Goal: Task Accomplishment & Management: Manage account settings

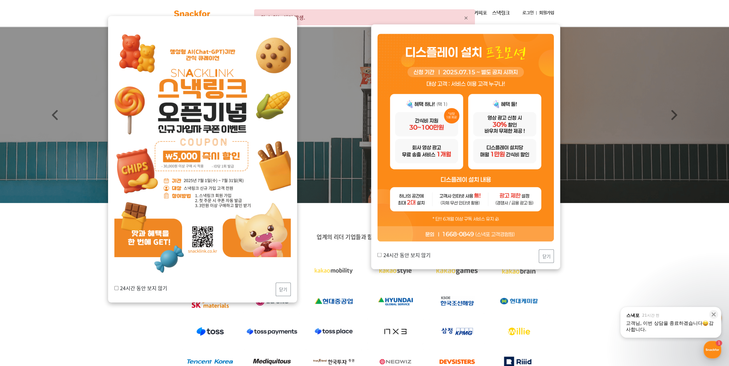
click at [529, 13] on link "로그인" at bounding box center [528, 13] width 16 height 12
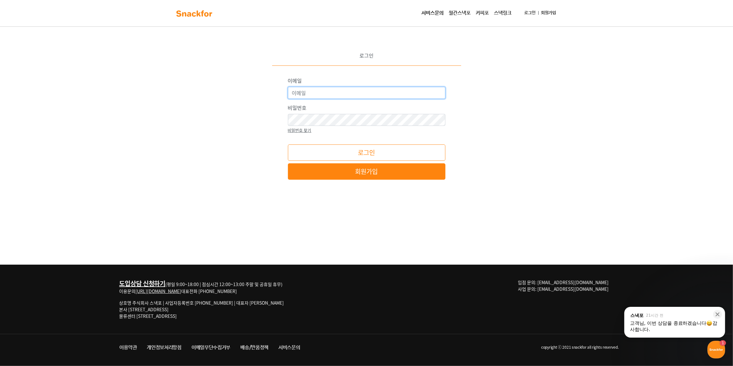
click at [355, 91] on input "이메일" at bounding box center [367, 93] width 158 height 12
type input "sunmoon0712@naver.com"
click at [288, 145] on button "로그인" at bounding box center [367, 153] width 158 height 16
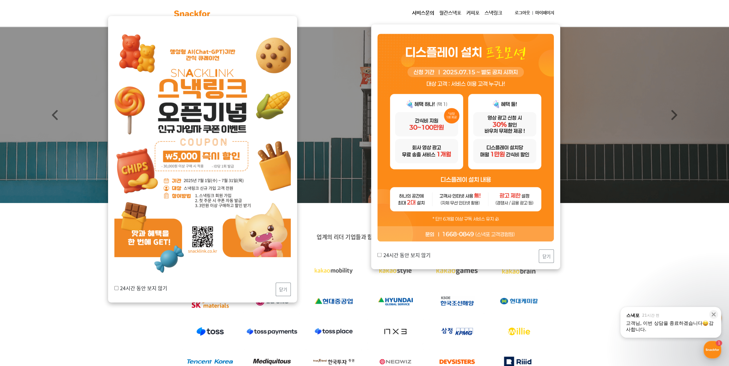
click at [549, 12] on link "마이페이지" at bounding box center [545, 13] width 24 height 12
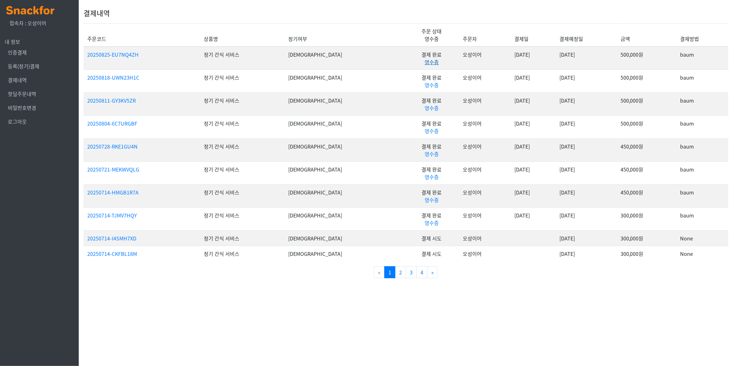
click at [425, 60] on link "영수증" at bounding box center [432, 62] width 14 height 8
